Goal: Task Accomplishment & Management: Use online tool/utility

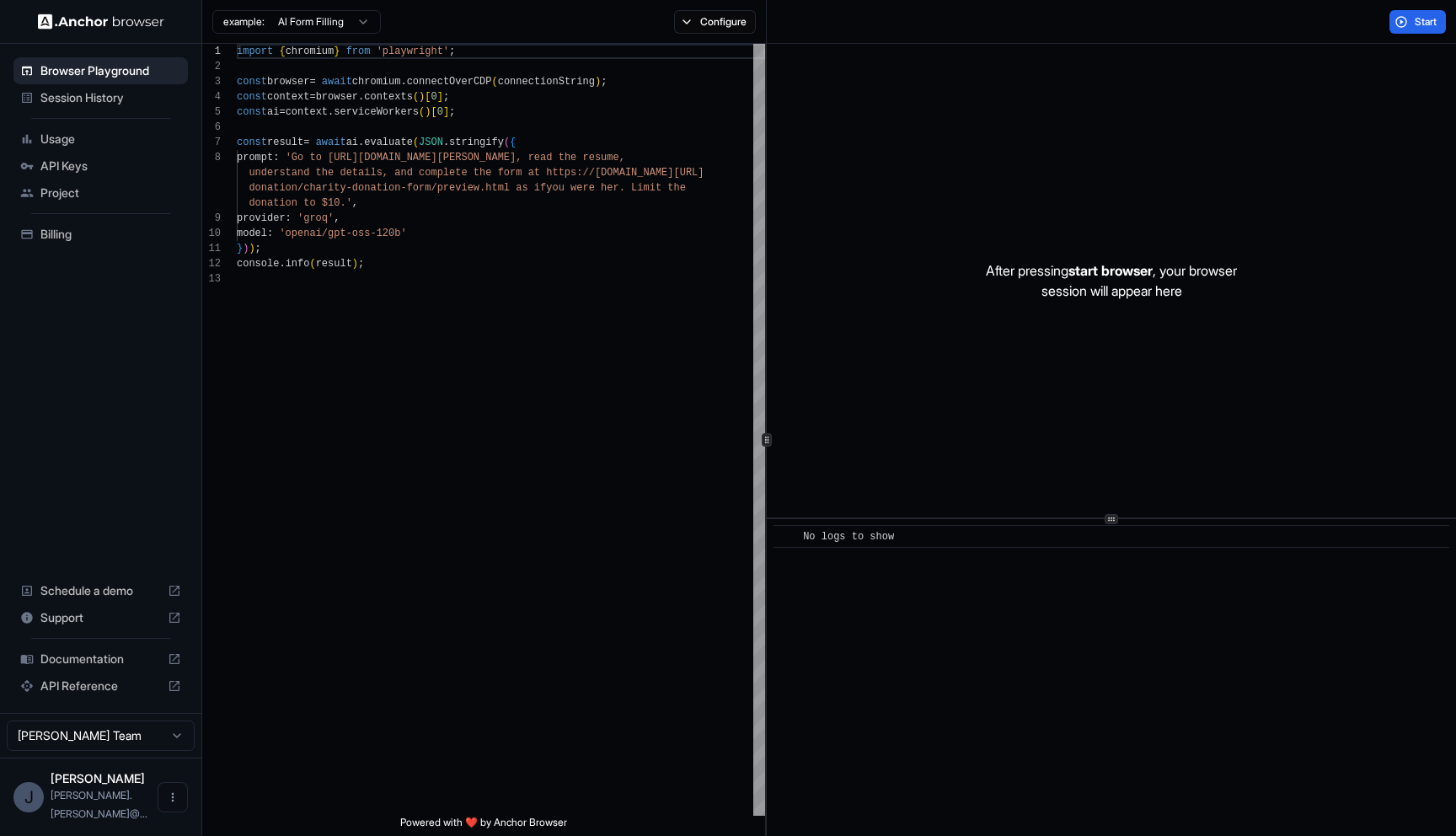
scroll to position [107, 0]
click at [102, 106] on span "Session History" at bounding box center [110, 98] width 141 height 17
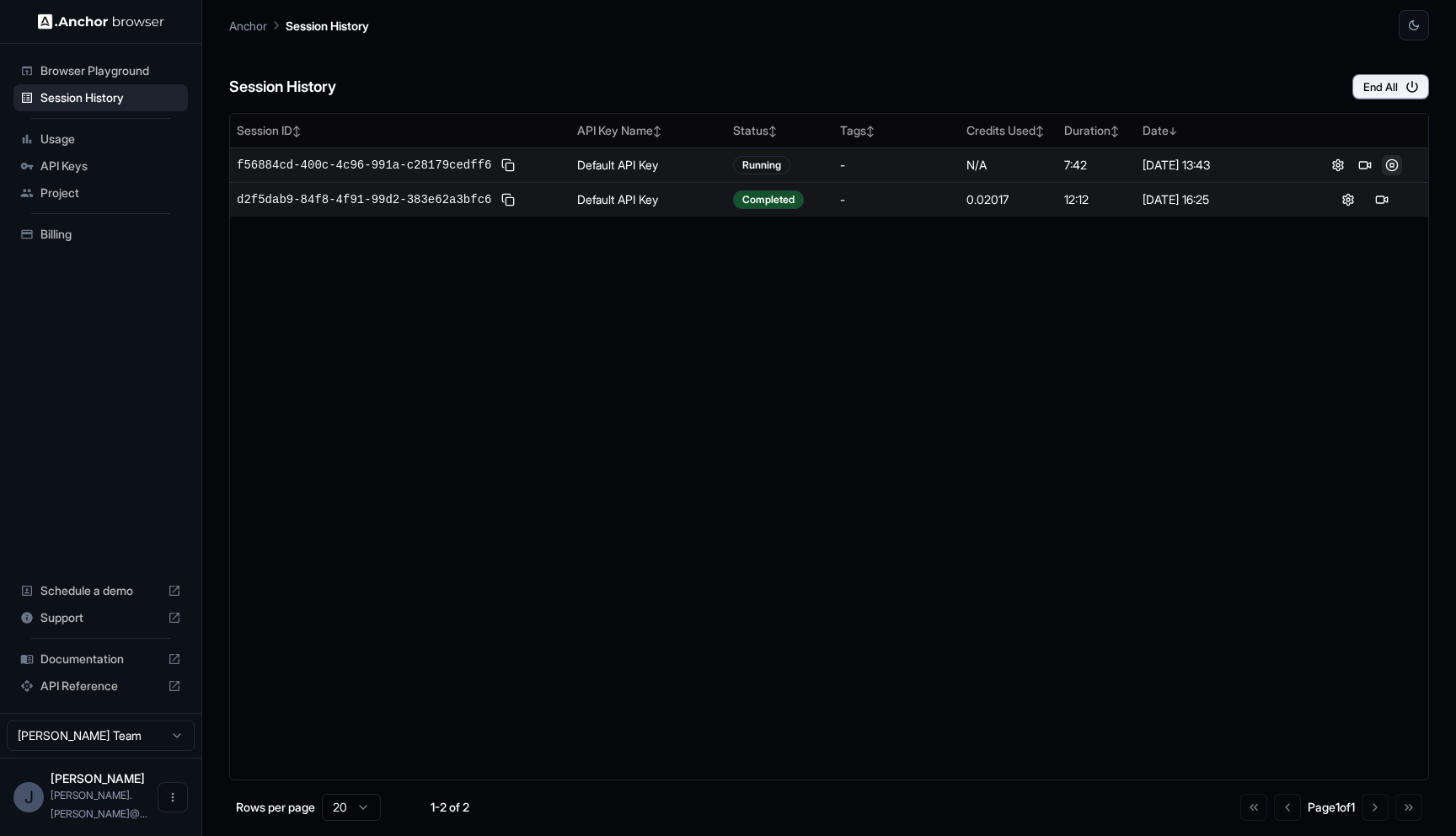
click at [1395, 164] on button at bounding box center [1392, 164] width 20 height 20
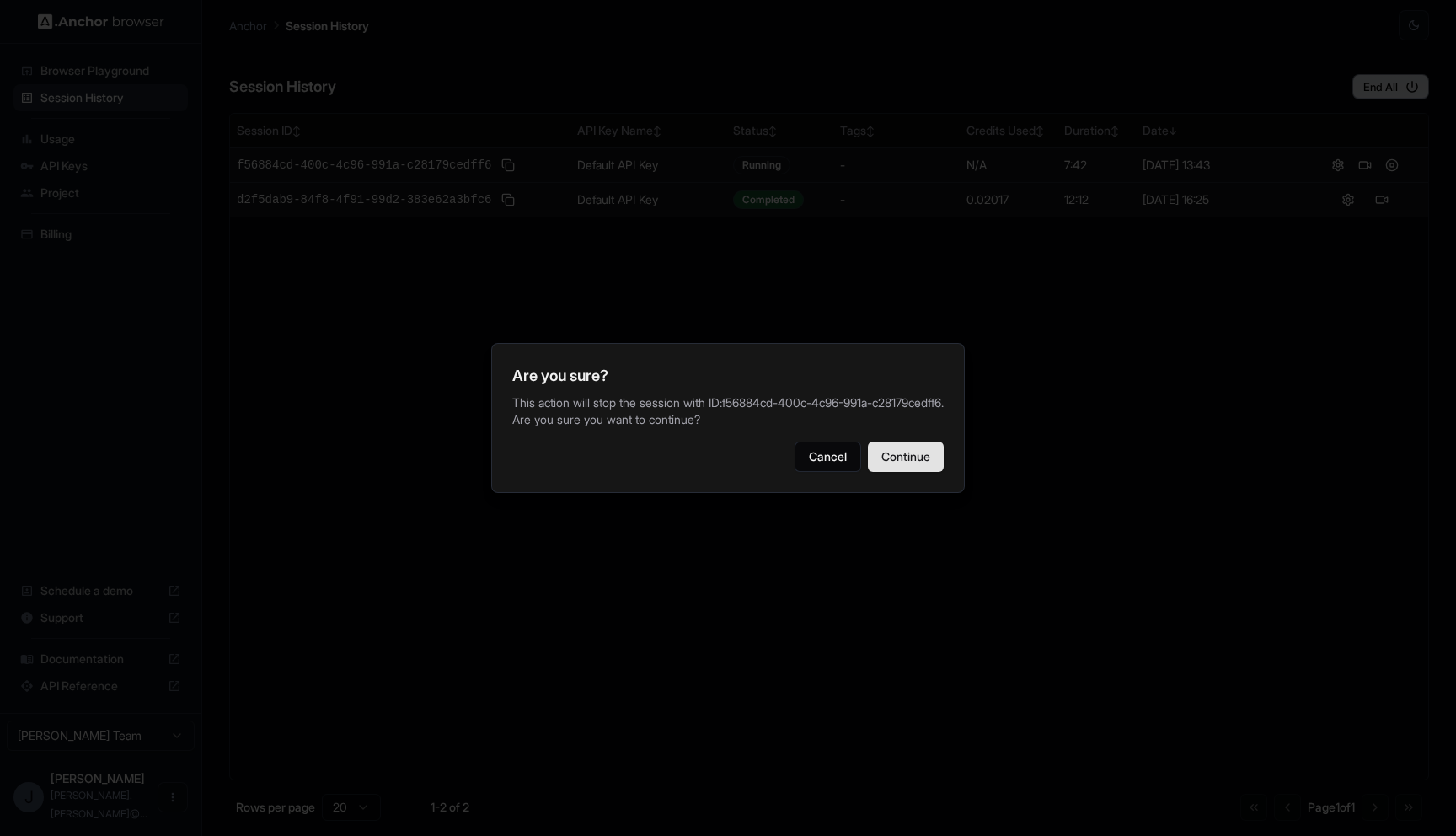
click at [902, 454] on button "Continue" at bounding box center [906, 457] width 75 height 30
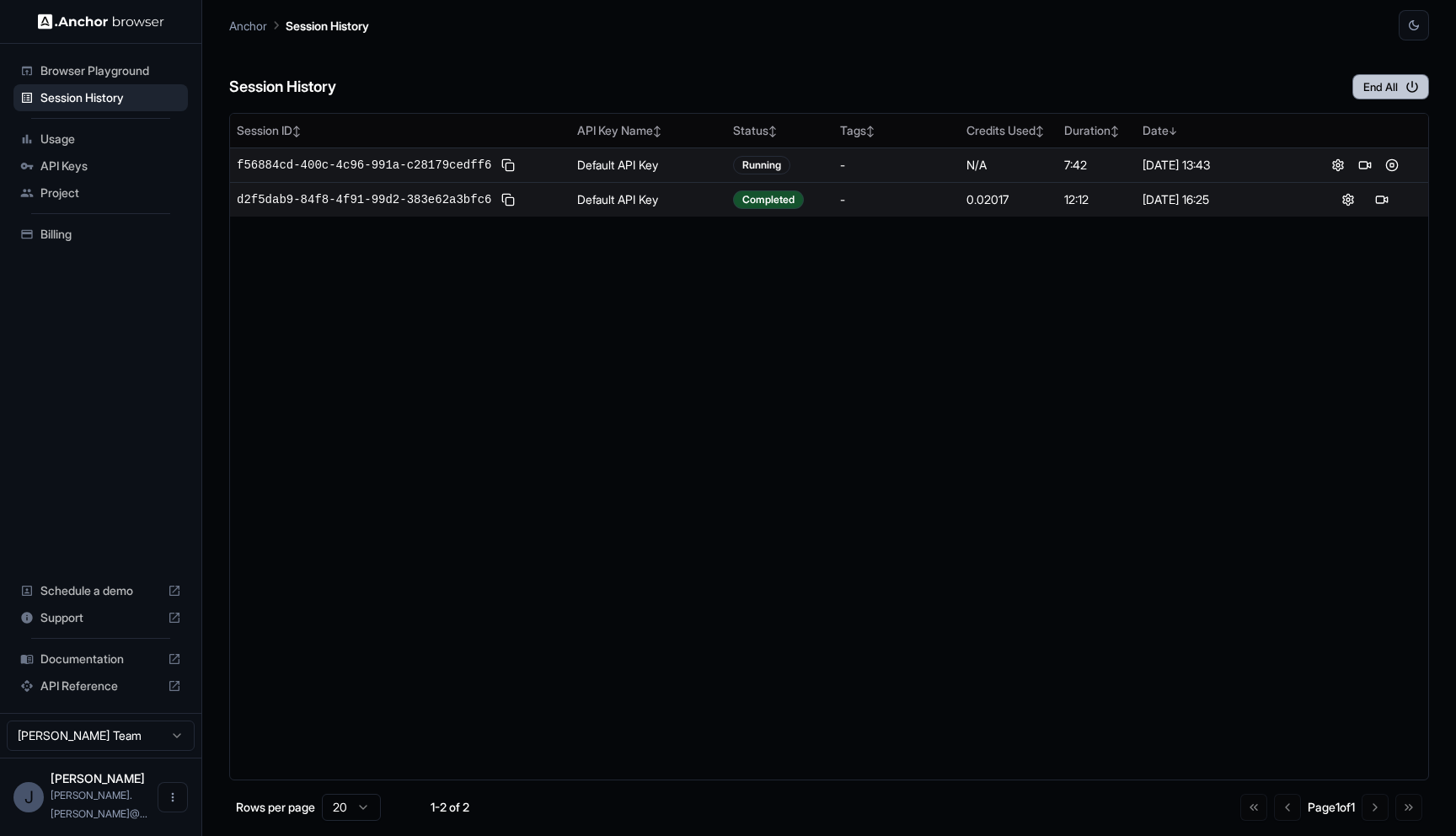
click at [1399, 92] on button "End All" at bounding box center [1390, 87] width 76 height 25
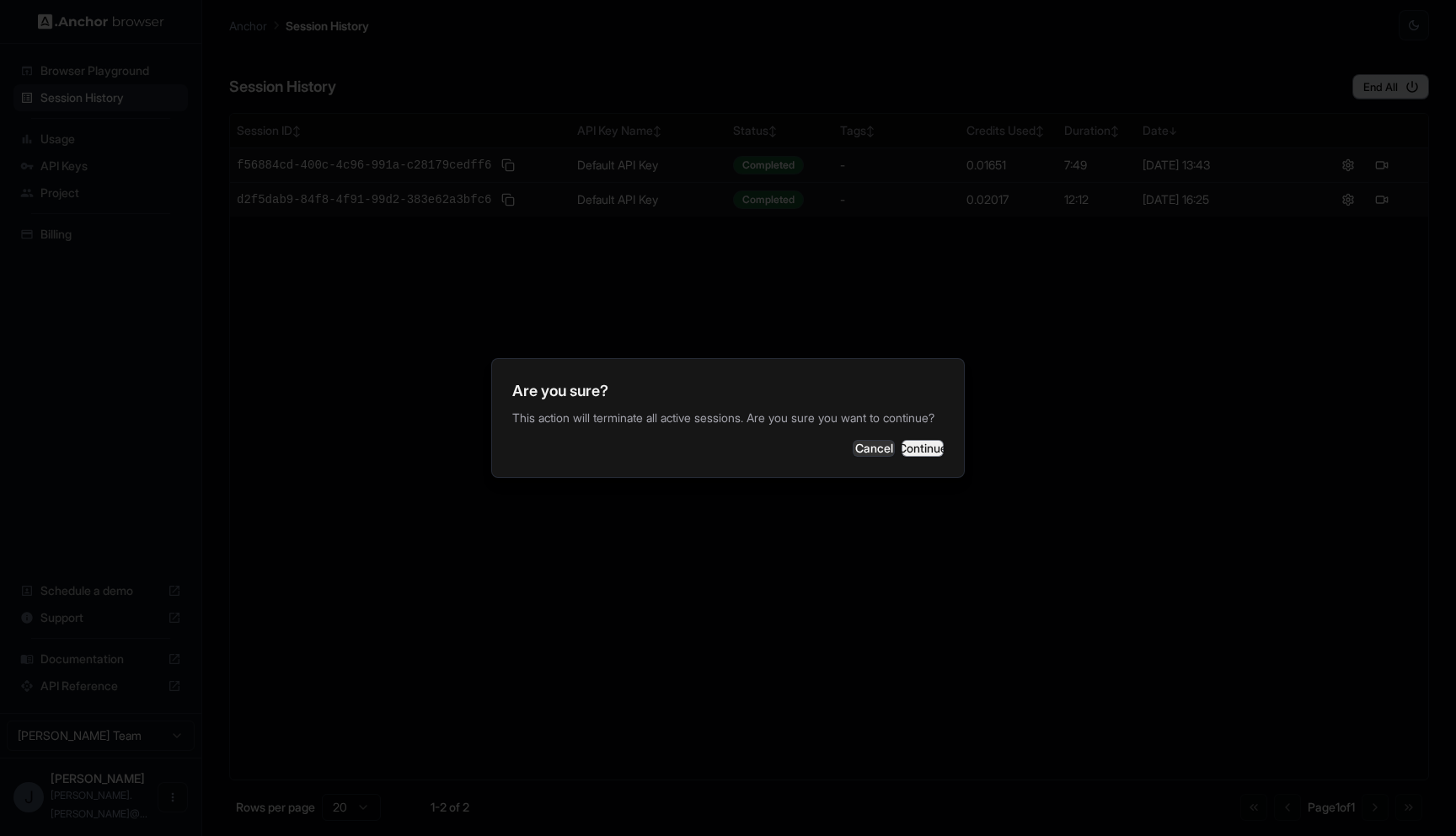
click at [912, 454] on button "Continue" at bounding box center [923, 448] width 42 height 17
